Goal: Navigation & Orientation: Find specific page/section

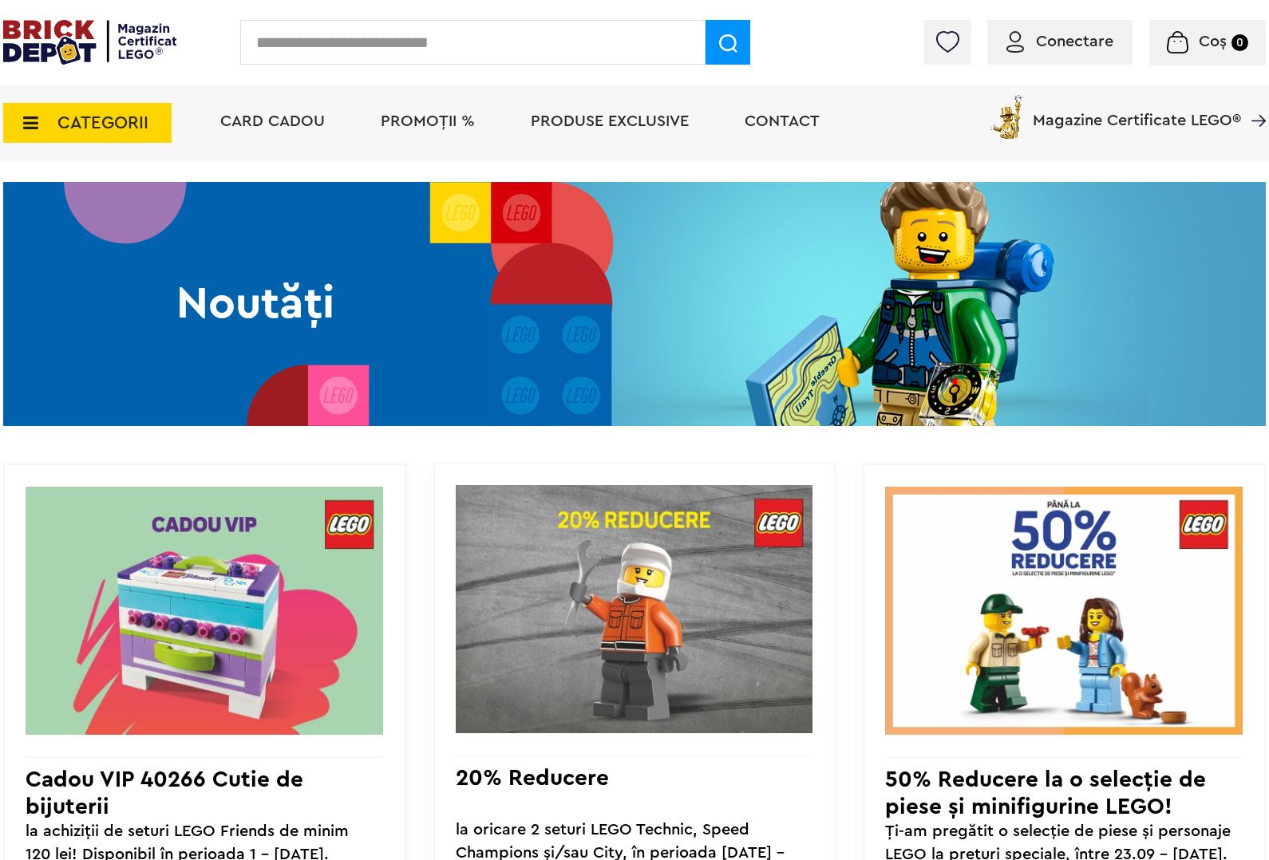
scroll to position [998, 0]
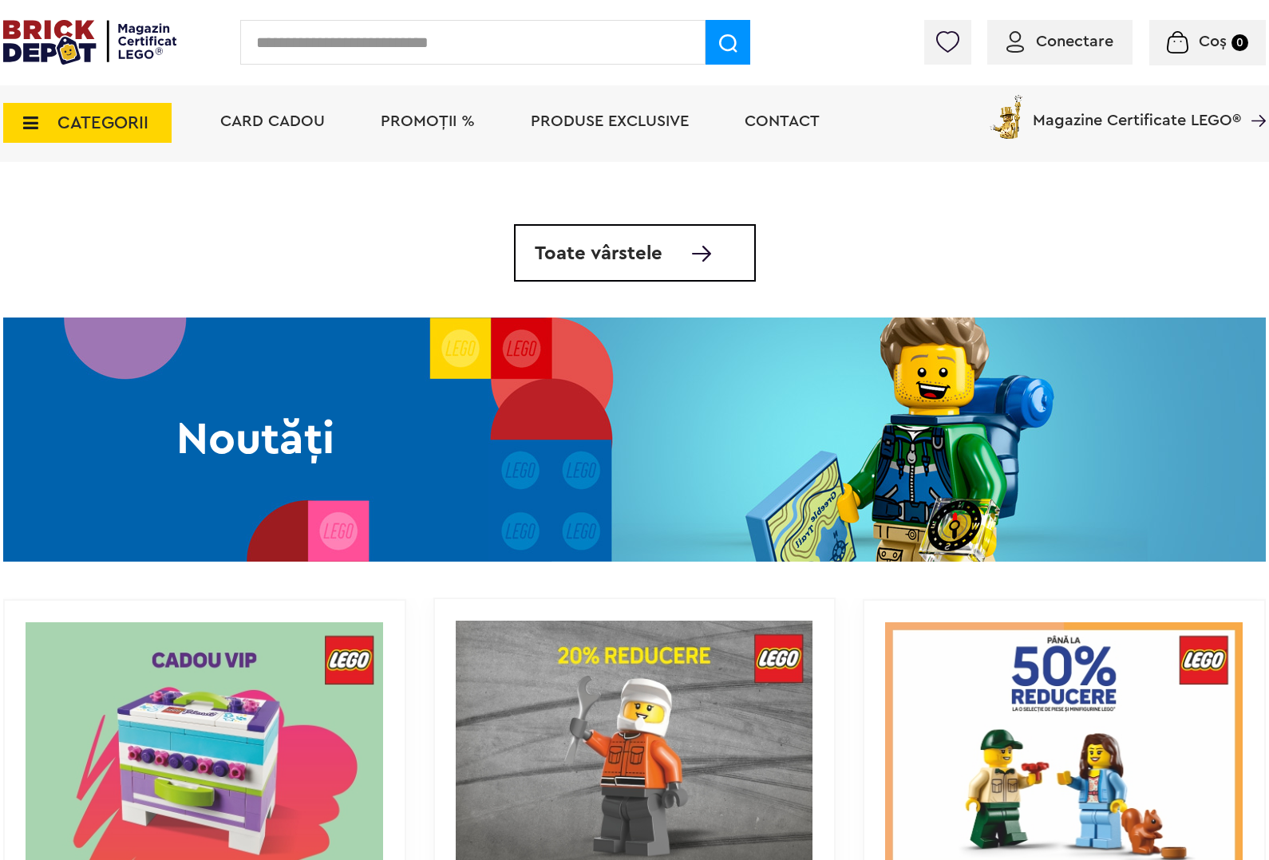
click at [264, 416] on div "Noutăți" at bounding box center [255, 440] width 505 height 244
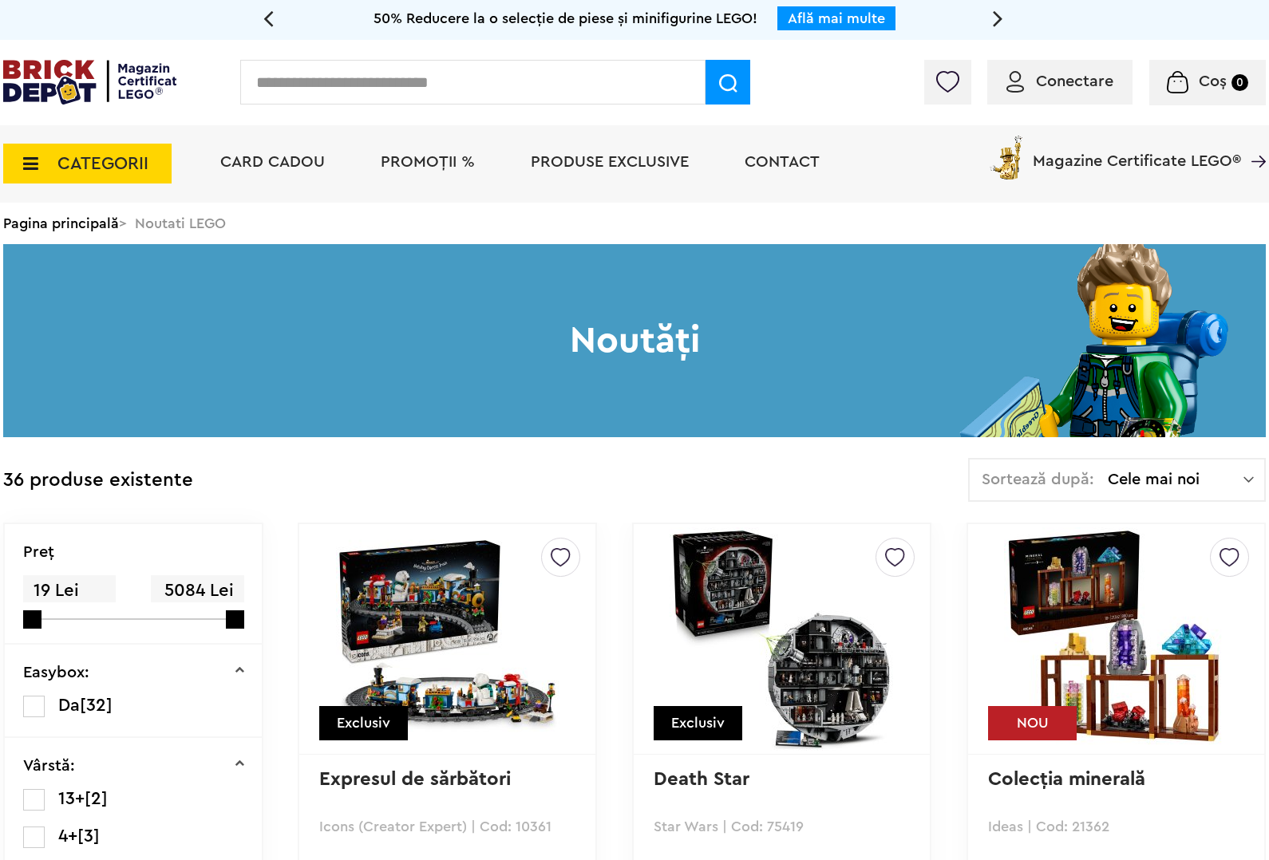
click at [88, 89] on img at bounding box center [89, 82] width 173 height 45
